Goal: Check status: Check status

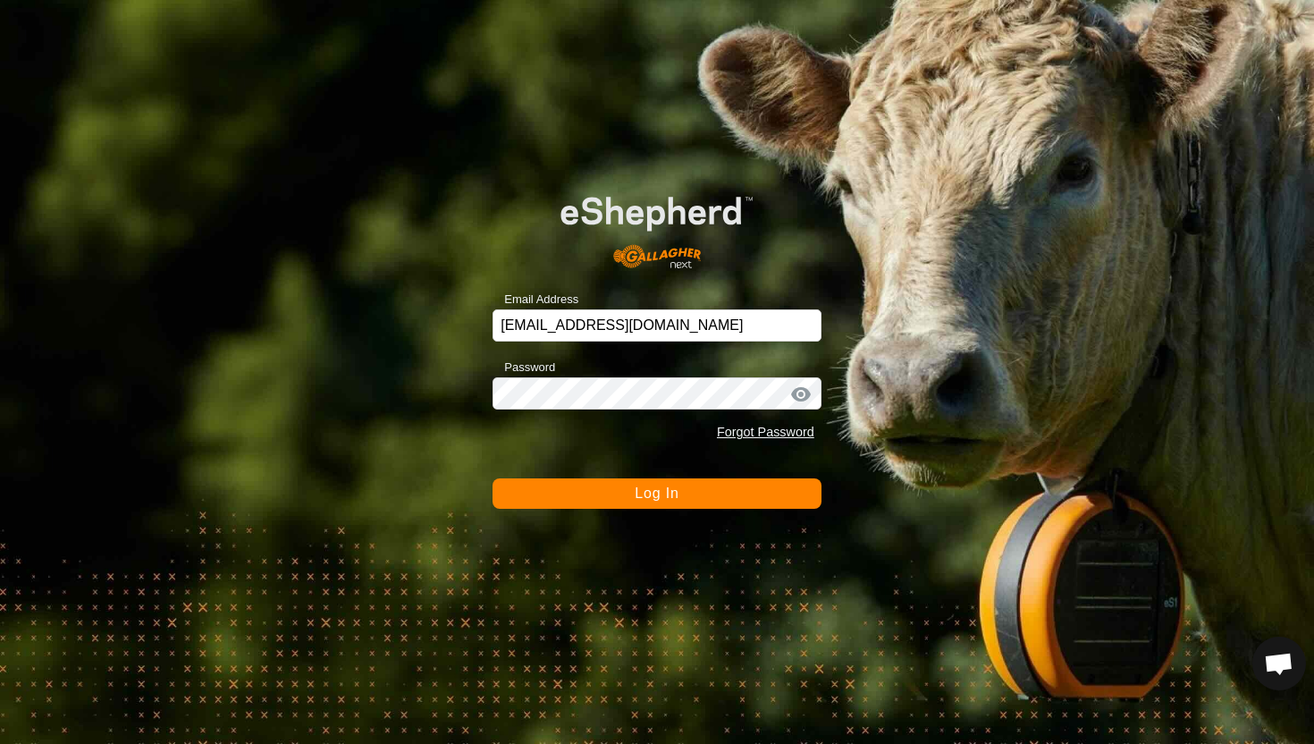
click at [683, 493] on button "Log In" at bounding box center [657, 493] width 329 height 30
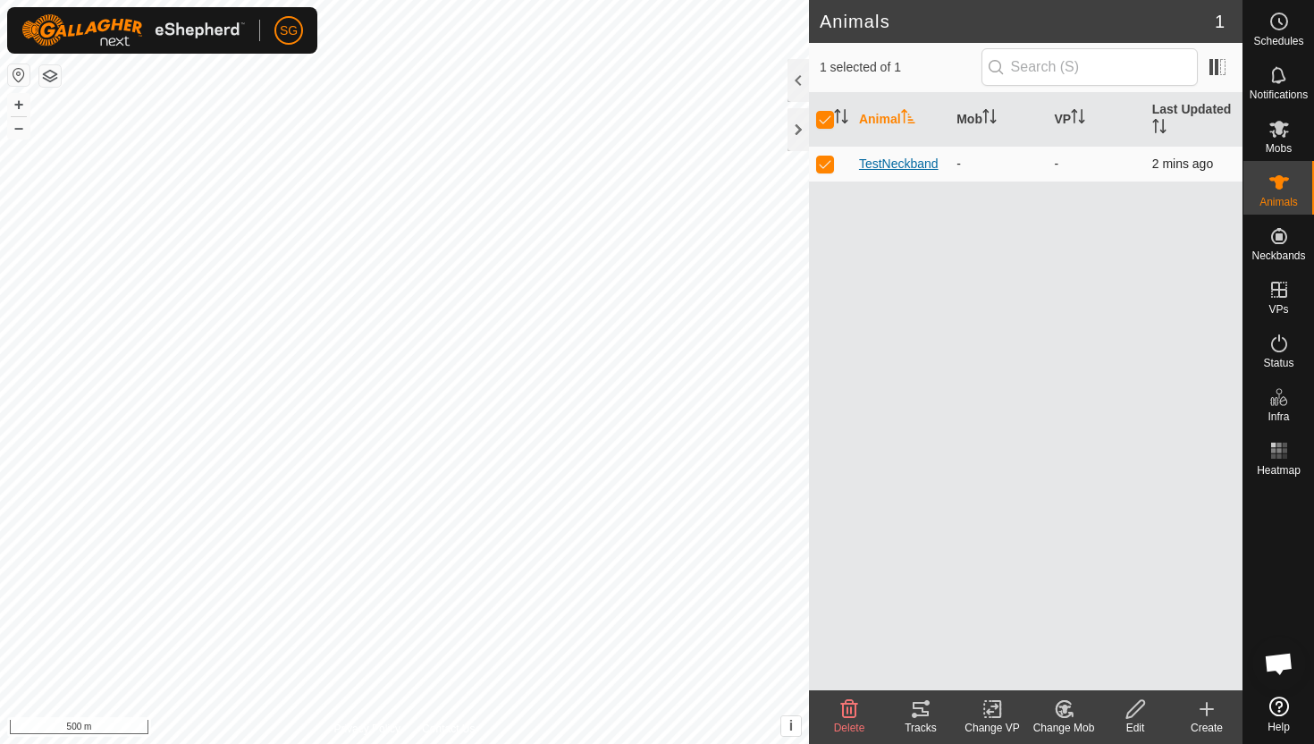
click at [911, 163] on span "TestNeckband" at bounding box center [899, 164] width 80 height 19
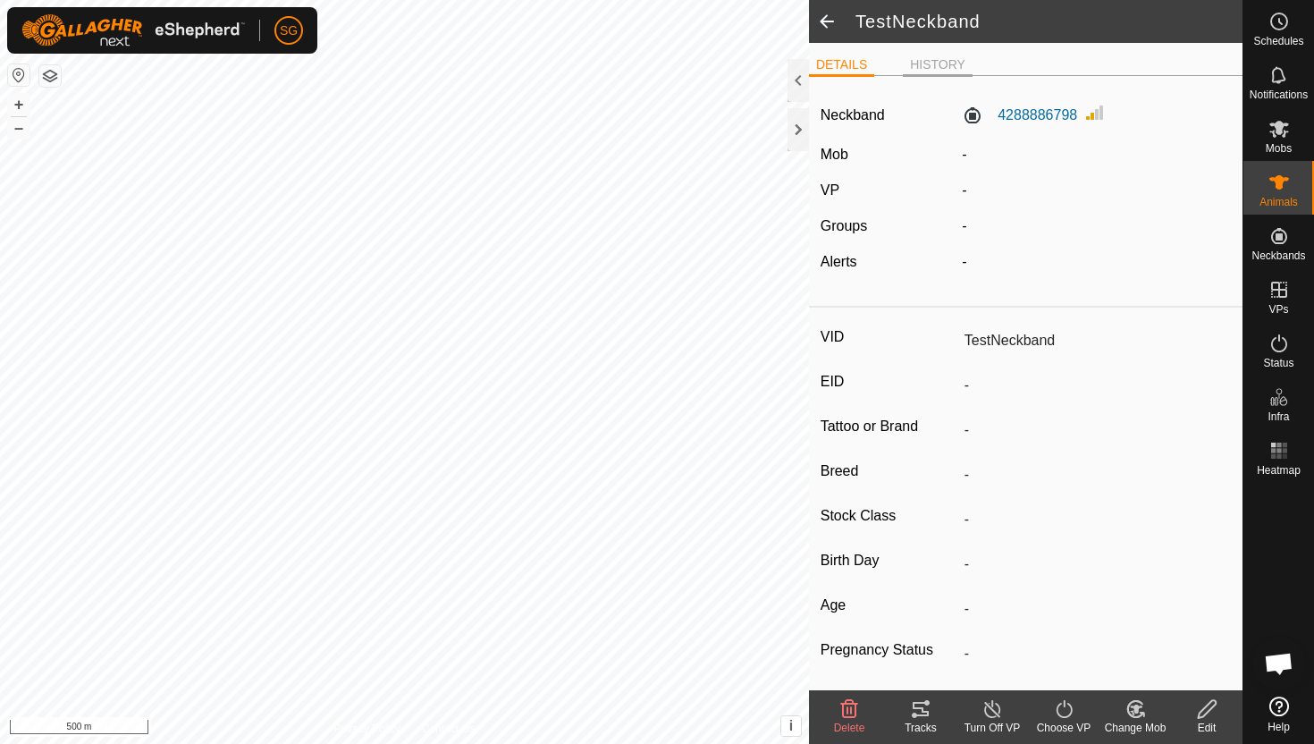
click at [943, 55] on li "HISTORY" at bounding box center [938, 65] width 70 height 21
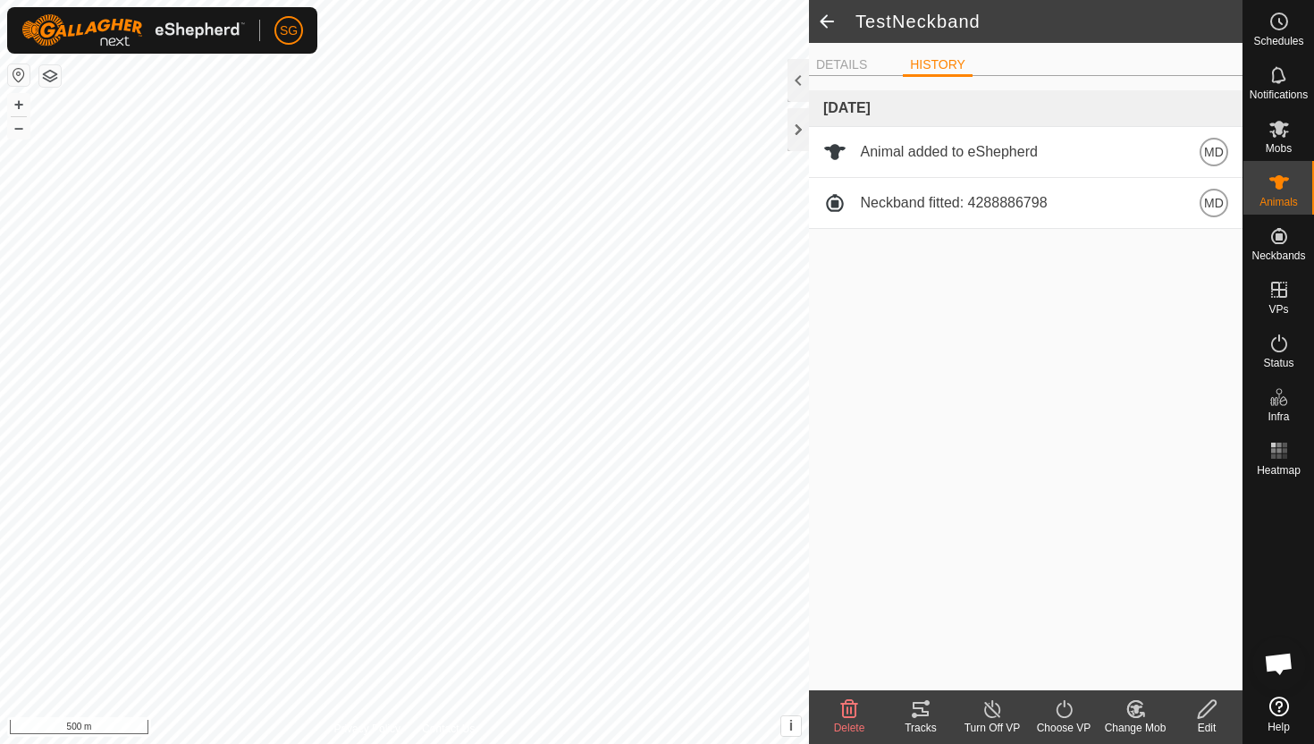
click at [827, 15] on span at bounding box center [827, 21] width 36 height 43
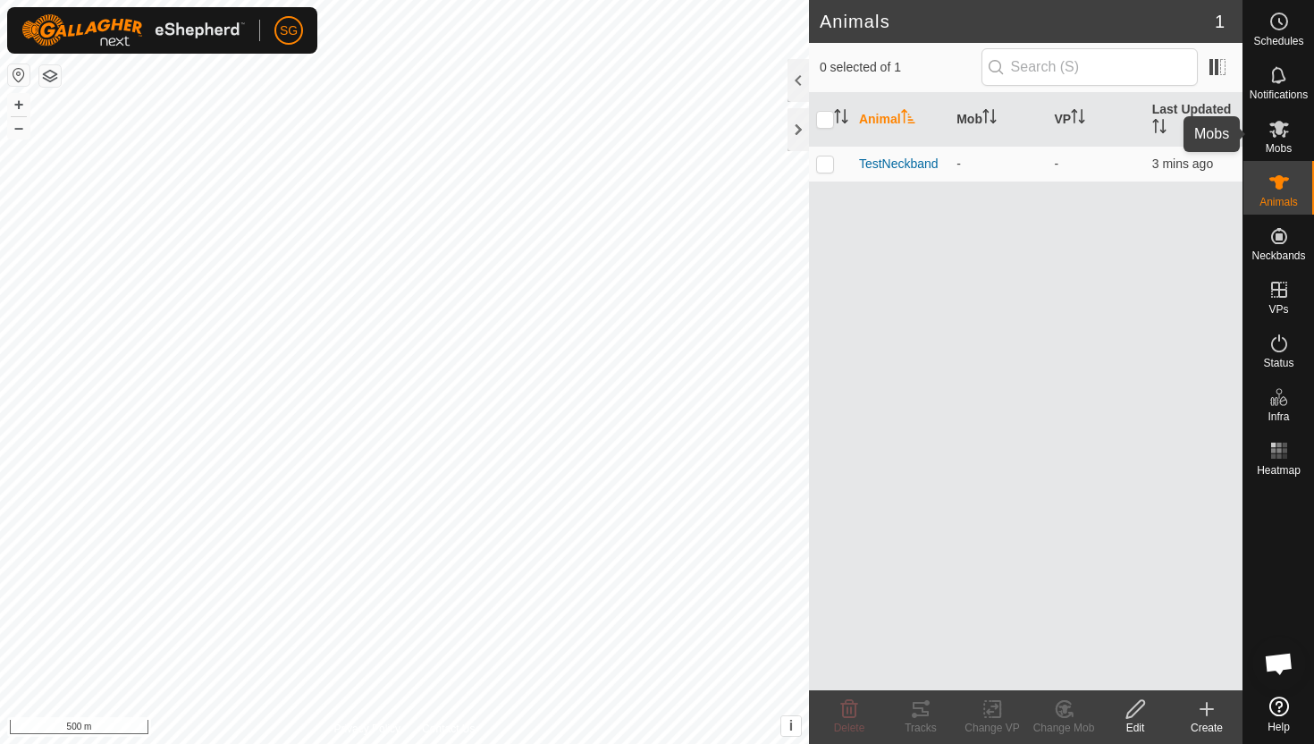
click at [1282, 133] on icon at bounding box center [1278, 128] width 21 height 21
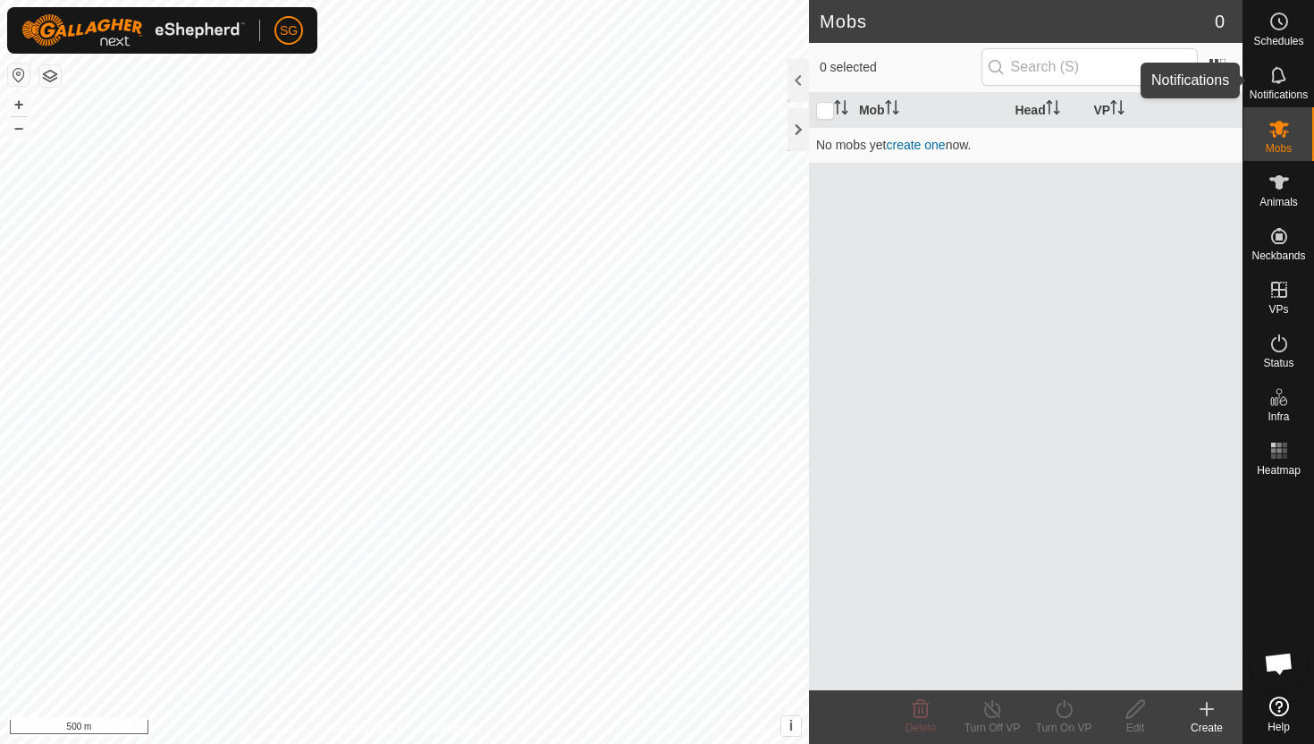
click at [1284, 76] on icon at bounding box center [1278, 74] width 14 height 17
